Goal: Task Accomplishment & Management: Use online tool/utility

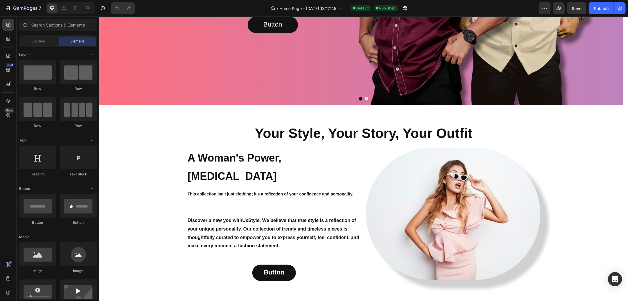
scroll to position [163, 0]
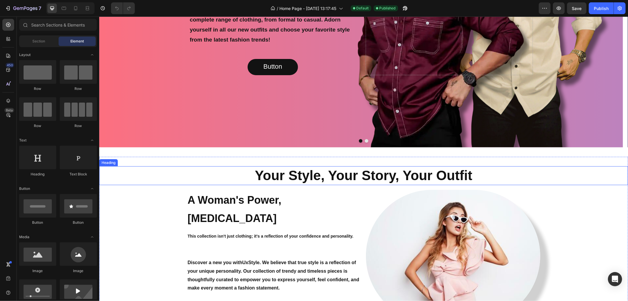
click at [329, 175] on strong "Your Style, Your Story, Your Outfit" at bounding box center [364, 174] width 218 height 15
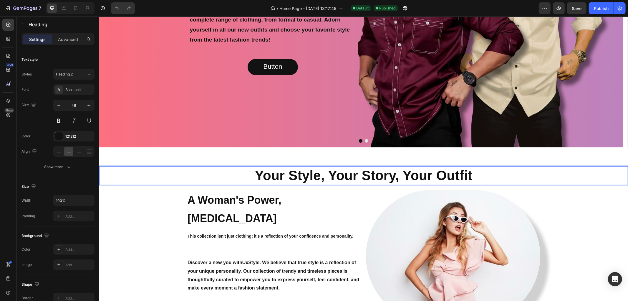
click at [356, 175] on strong "Your Style, Your Story, Your Outfit" at bounding box center [364, 174] width 218 height 15
click at [383, 175] on strong "Your Style, Your Story, Your Outfit" at bounding box center [364, 174] width 218 height 15
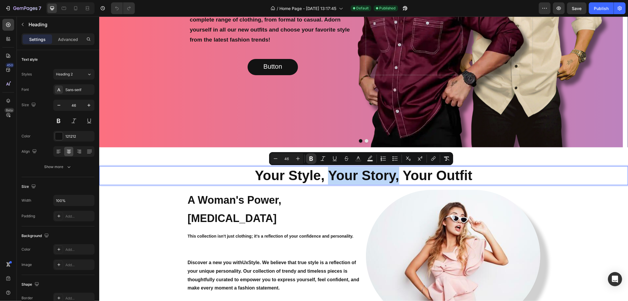
drag, startPoint x: 398, startPoint y: 177, endPoint x: 327, endPoint y: 174, distance: 70.7
click at [327, 174] on strong "Your Style, Your Story, Your Outfit" at bounding box center [364, 174] width 218 height 15
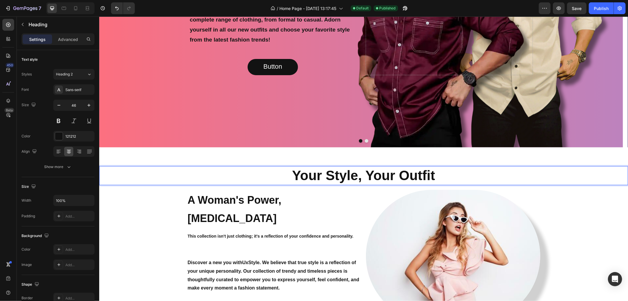
click at [374, 172] on strong "Your Style, Your Outfit" at bounding box center [363, 174] width 143 height 15
click at [366, 175] on strong "Your Style, Your Outfit" at bounding box center [363, 174] width 143 height 15
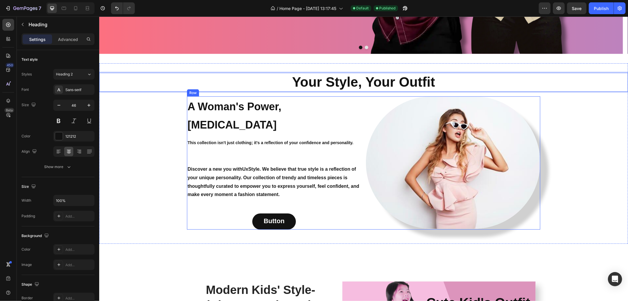
scroll to position [261, 0]
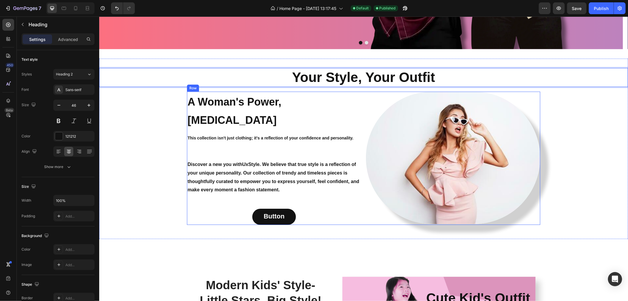
click at [189, 130] on div "A Woman's Power, Her Own Style Heading This collection isn't just clothing; it'…" at bounding box center [274, 157] width 174 height 133
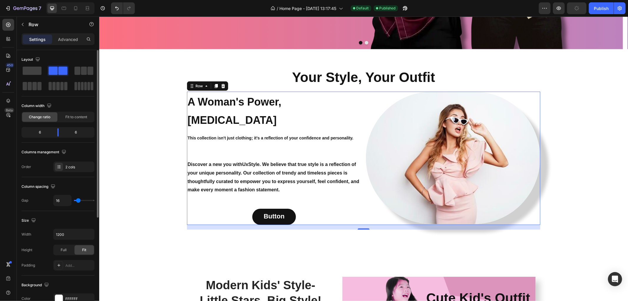
scroll to position [65, 0]
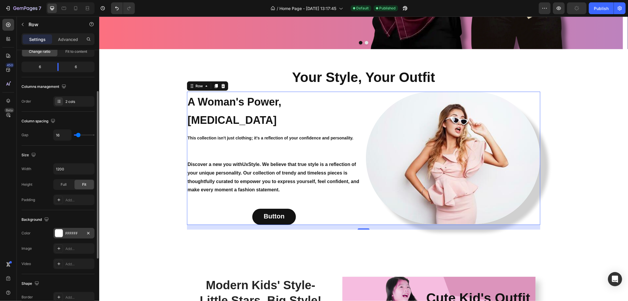
click at [57, 233] on div at bounding box center [59, 233] width 8 height 8
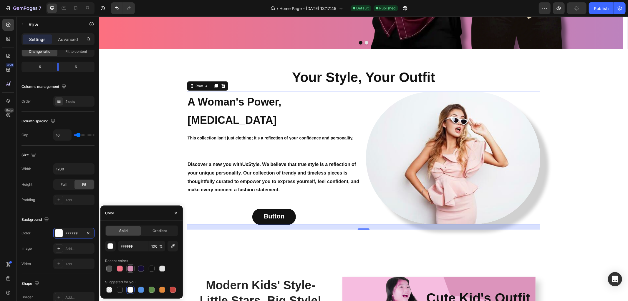
click at [129, 270] on div at bounding box center [130, 268] width 6 height 6
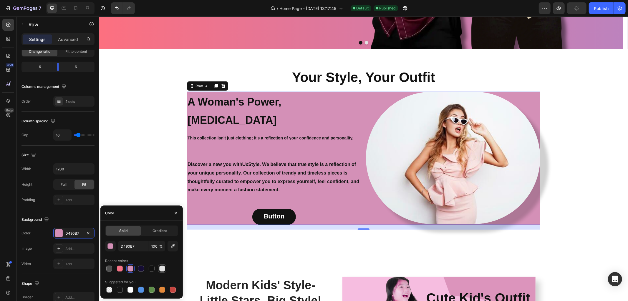
click at [164, 269] on div at bounding box center [162, 268] width 6 height 6
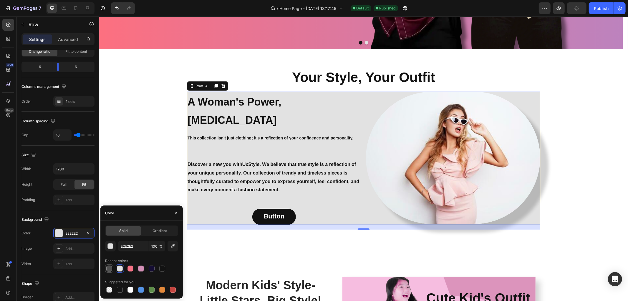
click at [110, 269] on div at bounding box center [109, 268] width 6 height 6
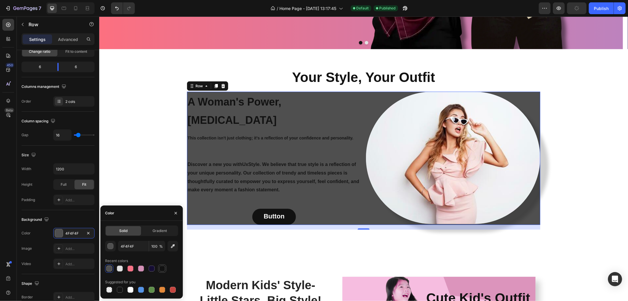
click at [158, 264] on div at bounding box center [162, 268] width 8 height 8
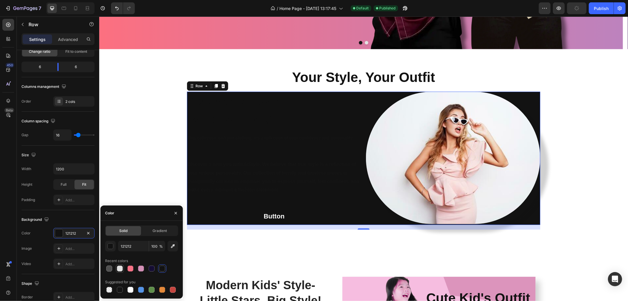
click at [121, 268] on div at bounding box center [120, 268] width 6 height 6
type input "E2E2E2"
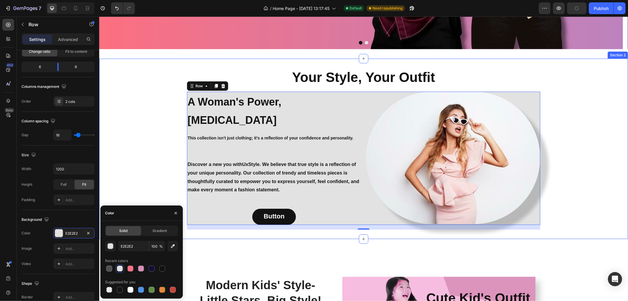
click at [596, 158] on div "⁠⁠⁠⁠⁠⁠⁠ Your Style, Your Outfit Heading A Woman's Power, Her Own Style Heading …" at bounding box center [363, 148] width 529 height 161
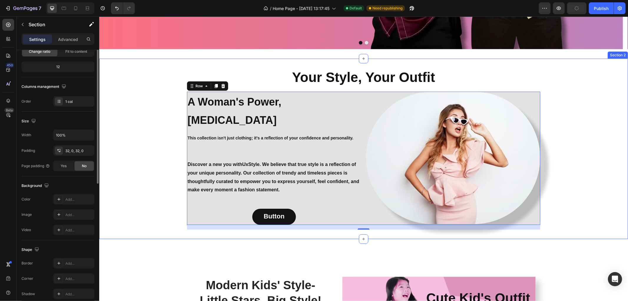
scroll to position [0, 0]
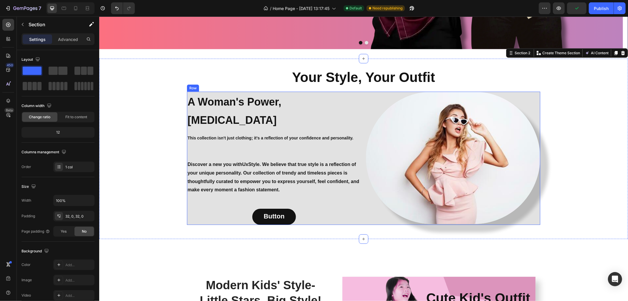
click at [226, 208] on div "Button Button" at bounding box center [274, 216] width 174 height 16
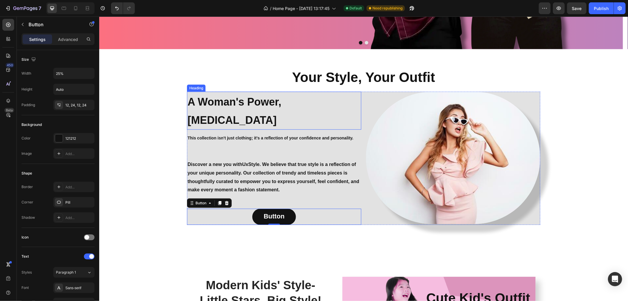
click at [190, 95] on strong "A Woman's Power, [MEDICAL_DATA]" at bounding box center [234, 110] width 94 height 31
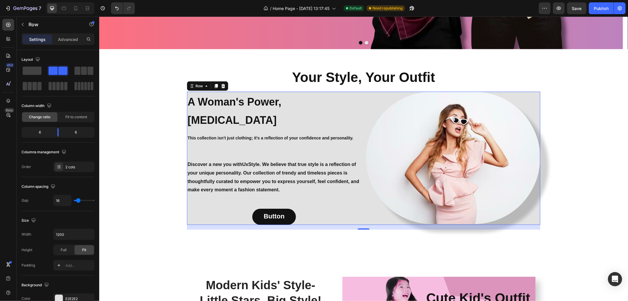
click at [193, 215] on div "A Woman's Power, Her Own Style Heading This collection isn't just clothing; it'…" at bounding box center [274, 157] width 174 height 133
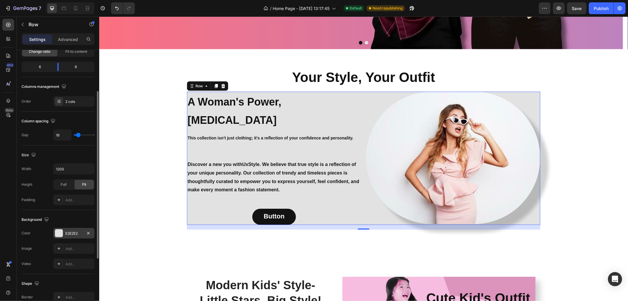
click at [58, 234] on div at bounding box center [59, 233] width 8 height 8
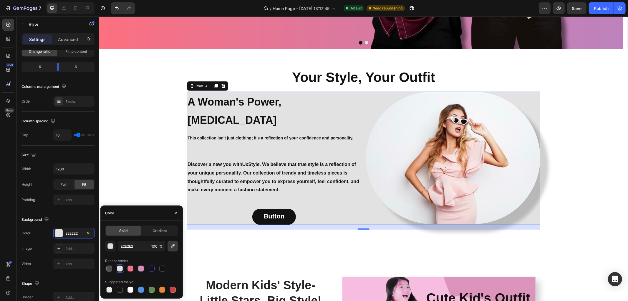
click at [174, 246] on icon "button" at bounding box center [173, 246] width 6 height 6
type input "EEF2F5"
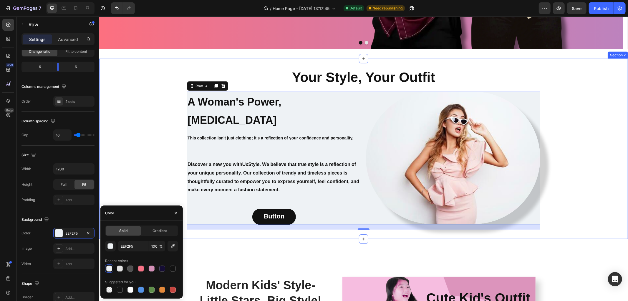
click at [596, 139] on div "⁠⁠⁠⁠⁠⁠⁠ Your Style, Your Outfit Heading A Woman's Power, Her Own Style Heading …" at bounding box center [363, 148] width 529 height 161
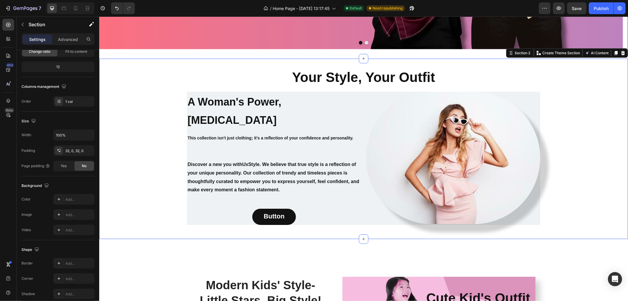
scroll to position [0, 0]
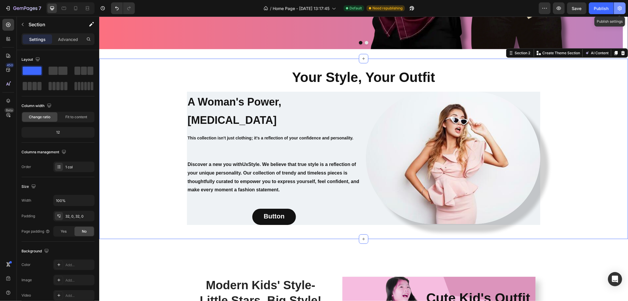
click at [621, 7] on icon "button" at bounding box center [620, 8] width 4 height 4
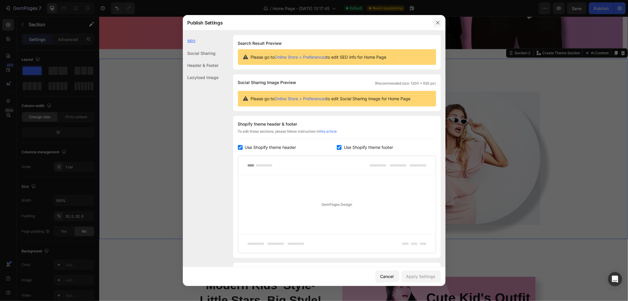
click at [437, 21] on icon "button" at bounding box center [437, 22] width 5 height 5
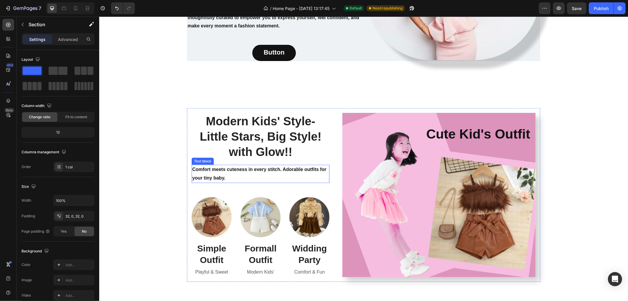
scroll to position [621, 0]
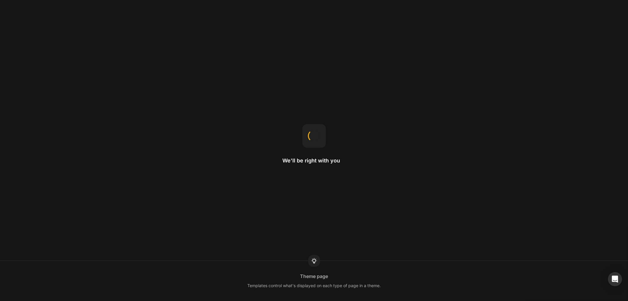
drag, startPoint x: 336, startPoint y: 297, endPoint x: 309, endPoint y: 301, distance: 27.3
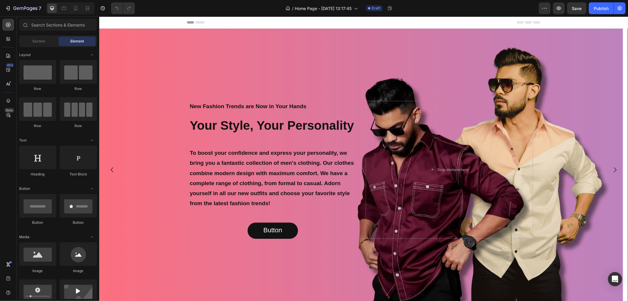
click at [468, 12] on div "/ Home Page - Aug 26, 13:17:45 Draft" at bounding box center [339, 8] width 399 height 12
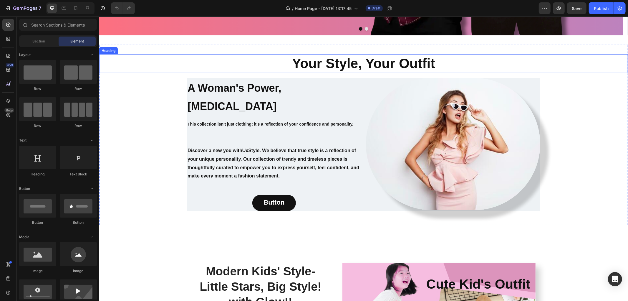
scroll to position [196, 0]
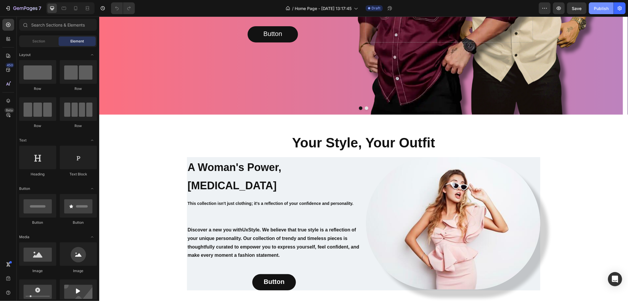
click at [604, 8] on div "Publish" at bounding box center [601, 8] width 15 height 6
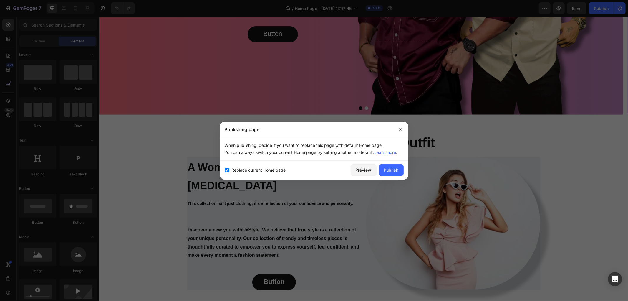
click at [241, 168] on span "Replace current Home page" at bounding box center [259, 169] width 54 height 7
checkbox input "false"
click at [397, 171] on div "Publish" at bounding box center [391, 170] width 15 height 6
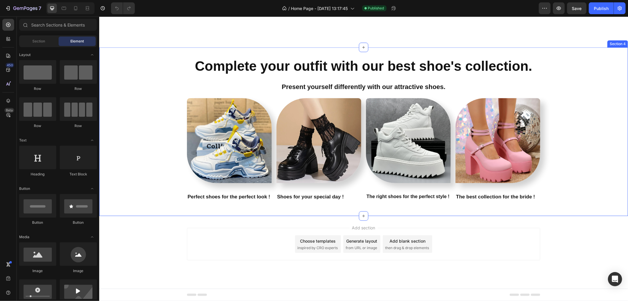
scroll to position [691, 0]
click at [599, 7] on div "Publish" at bounding box center [601, 8] width 15 height 6
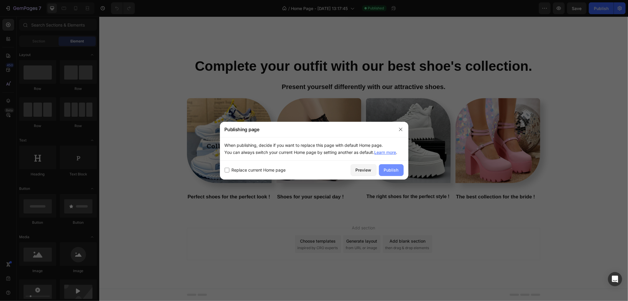
click at [392, 171] on div "Publish" at bounding box center [391, 170] width 15 height 6
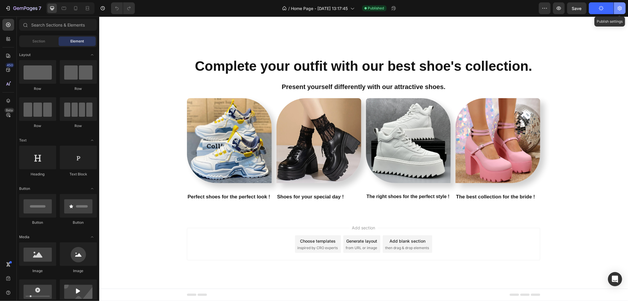
click at [617, 9] on icon "button" at bounding box center [620, 8] width 6 height 6
click at [558, 8] on icon "button" at bounding box center [559, 8] width 6 height 6
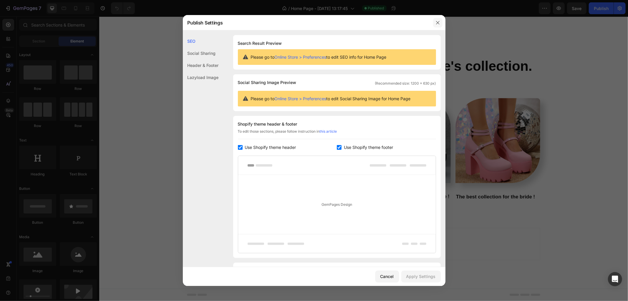
click at [442, 21] on button "button" at bounding box center [437, 22] width 9 height 9
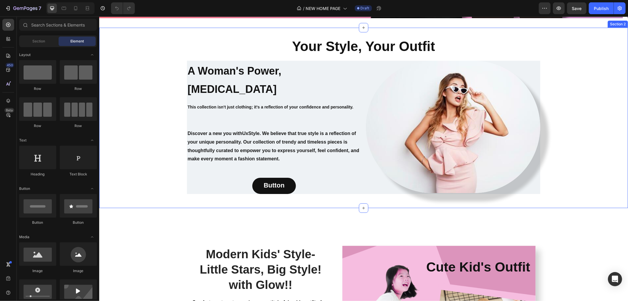
scroll to position [200, 0]
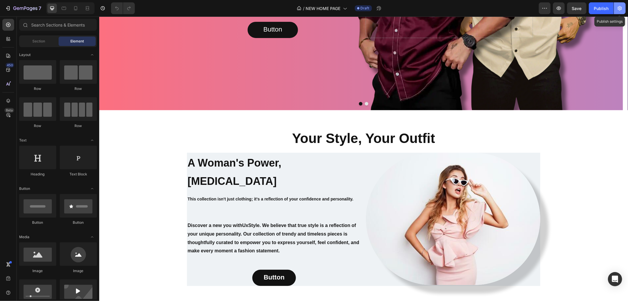
click at [624, 6] on button "button" at bounding box center [620, 8] width 12 height 12
click at [619, 6] on icon "button" at bounding box center [620, 8] width 4 height 4
click at [620, 7] on icon "button" at bounding box center [620, 8] width 4 height 4
click at [598, 9] on div "Publish" at bounding box center [601, 8] width 15 height 6
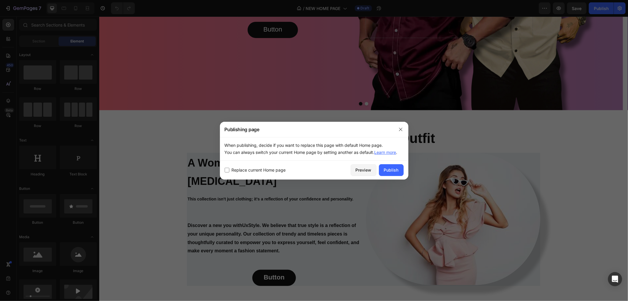
click at [255, 171] on span "Replace current Home page" at bounding box center [259, 169] width 54 height 7
checkbox input "true"
click at [392, 168] on div "Publish" at bounding box center [391, 170] width 15 height 6
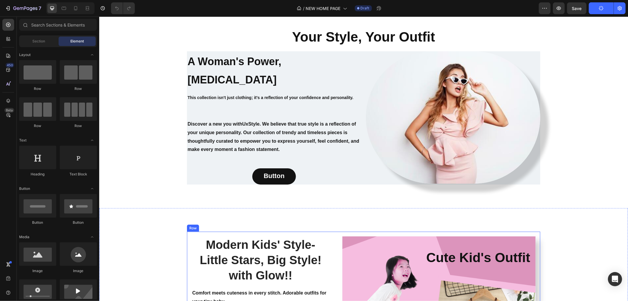
scroll to position [196, 0]
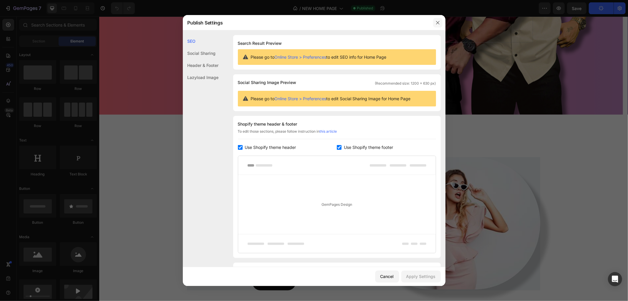
click at [434, 21] on button "button" at bounding box center [437, 22] width 9 height 9
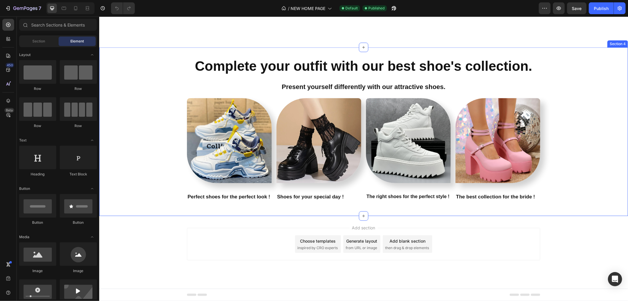
scroll to position [528, 0]
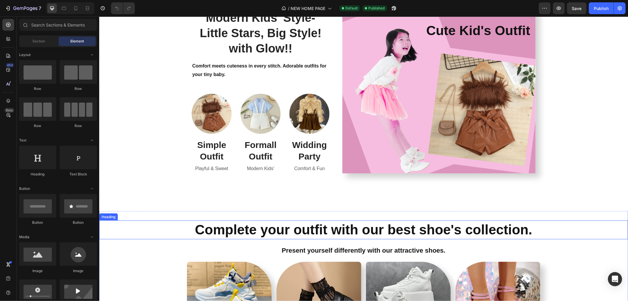
click at [162, 227] on h2 "Complete your outfit with our best shoe's collection." at bounding box center [363, 229] width 529 height 19
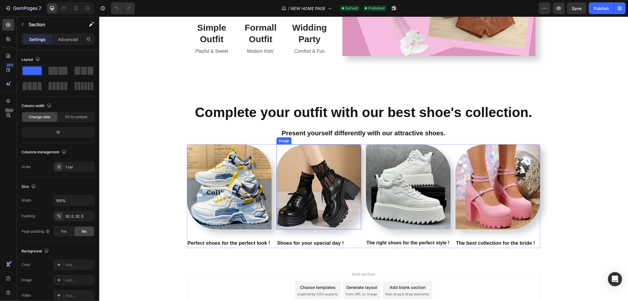
scroll to position [691, 0]
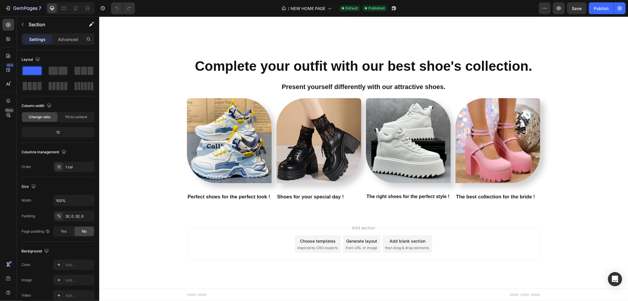
click at [205, 255] on div "Add section Choose templates inspired by CRO experts Generate layout from URL o…" at bounding box center [363, 243] width 353 height 32
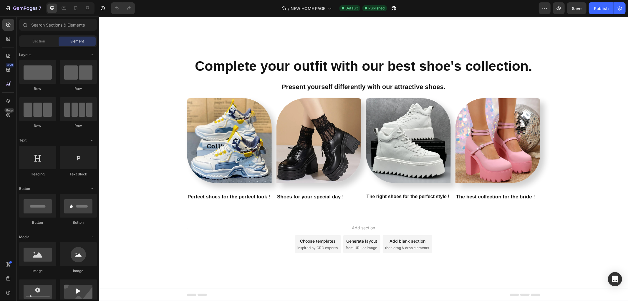
click at [169, 237] on div "Add section Choose templates inspired by CRO experts Generate layout from URL o…" at bounding box center [363, 252] width 529 height 72
click at [201, 47] on div "Complete your outfit with our best shoe's collection. Heading Present yourself …" at bounding box center [363, 131] width 529 height 168
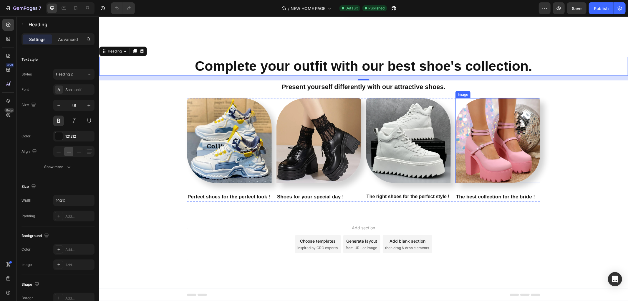
drag, startPoint x: 506, startPoint y: 120, endPoint x: 561, endPoint y: 130, distance: 56.3
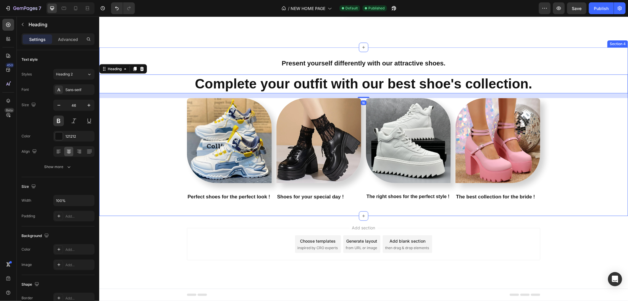
click at [597, 126] on div "Present yourself differently with our attractive shoes. Text Block Complete you…" at bounding box center [363, 132] width 529 height 150
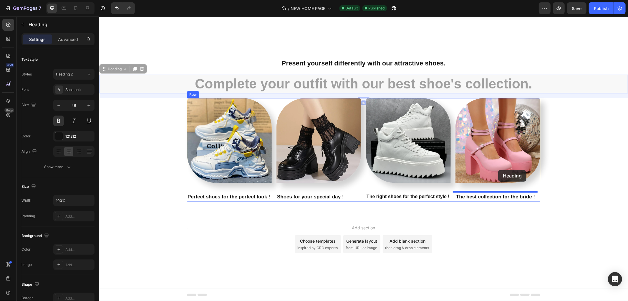
drag, startPoint x: 184, startPoint y: 79, endPoint x: 498, endPoint y: 170, distance: 326.9
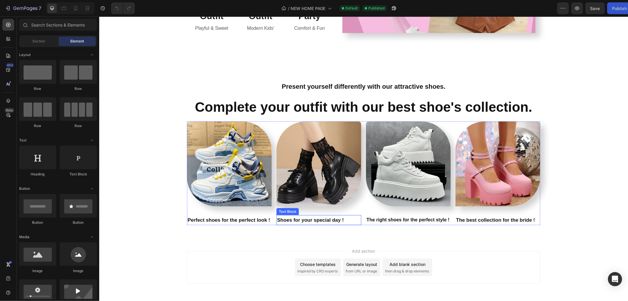
scroll to position [691, 0]
